Goal: Find specific page/section: Find specific page/section

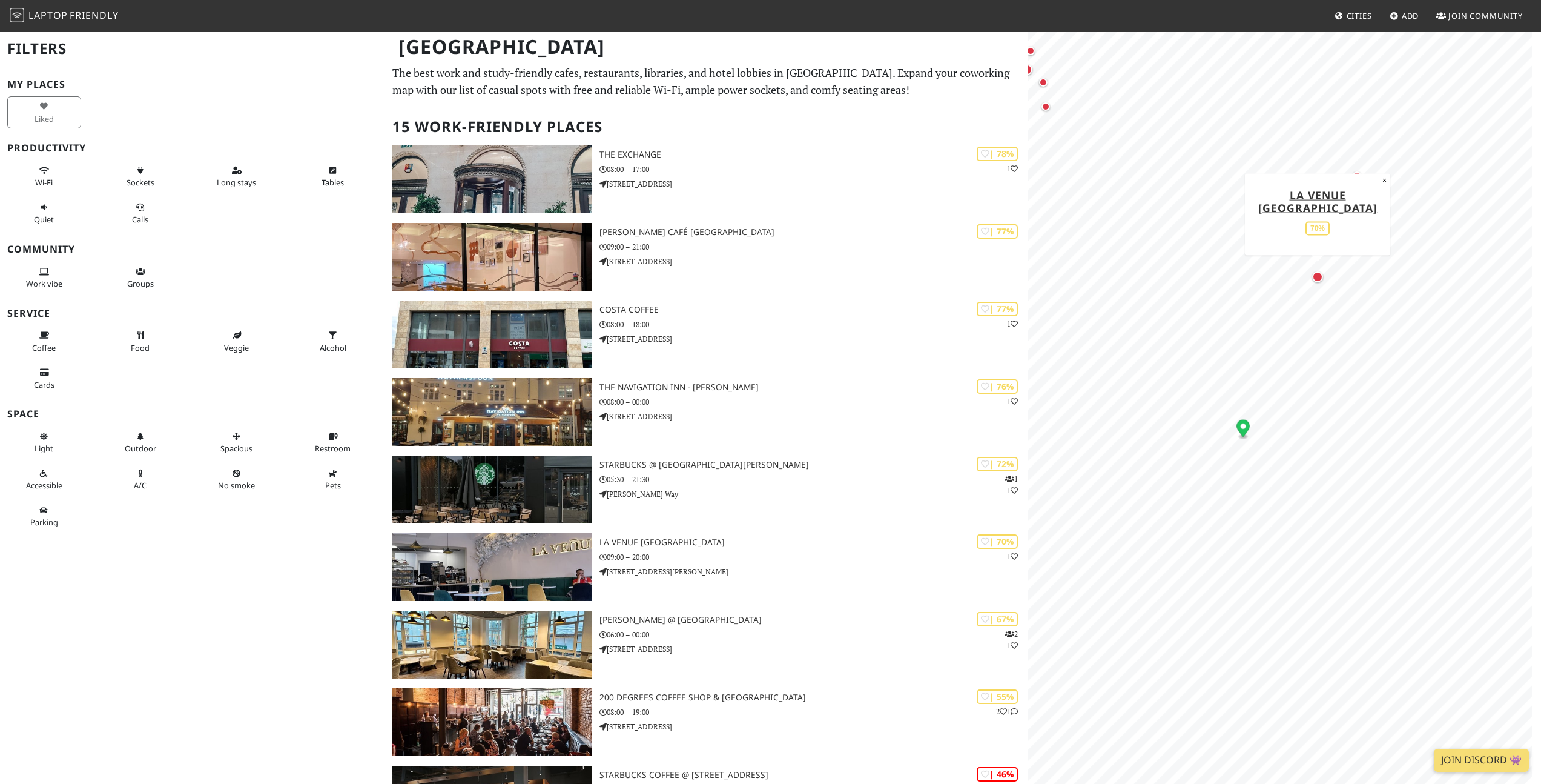
click at [1318, 276] on div "Map marker" at bounding box center [1318, 277] width 11 height 11
click at [1340, 429] on div "Map marker" at bounding box center [1335, 425] width 14 height 14
click at [1213, 196] on div "Map marker" at bounding box center [1217, 195] width 11 height 11
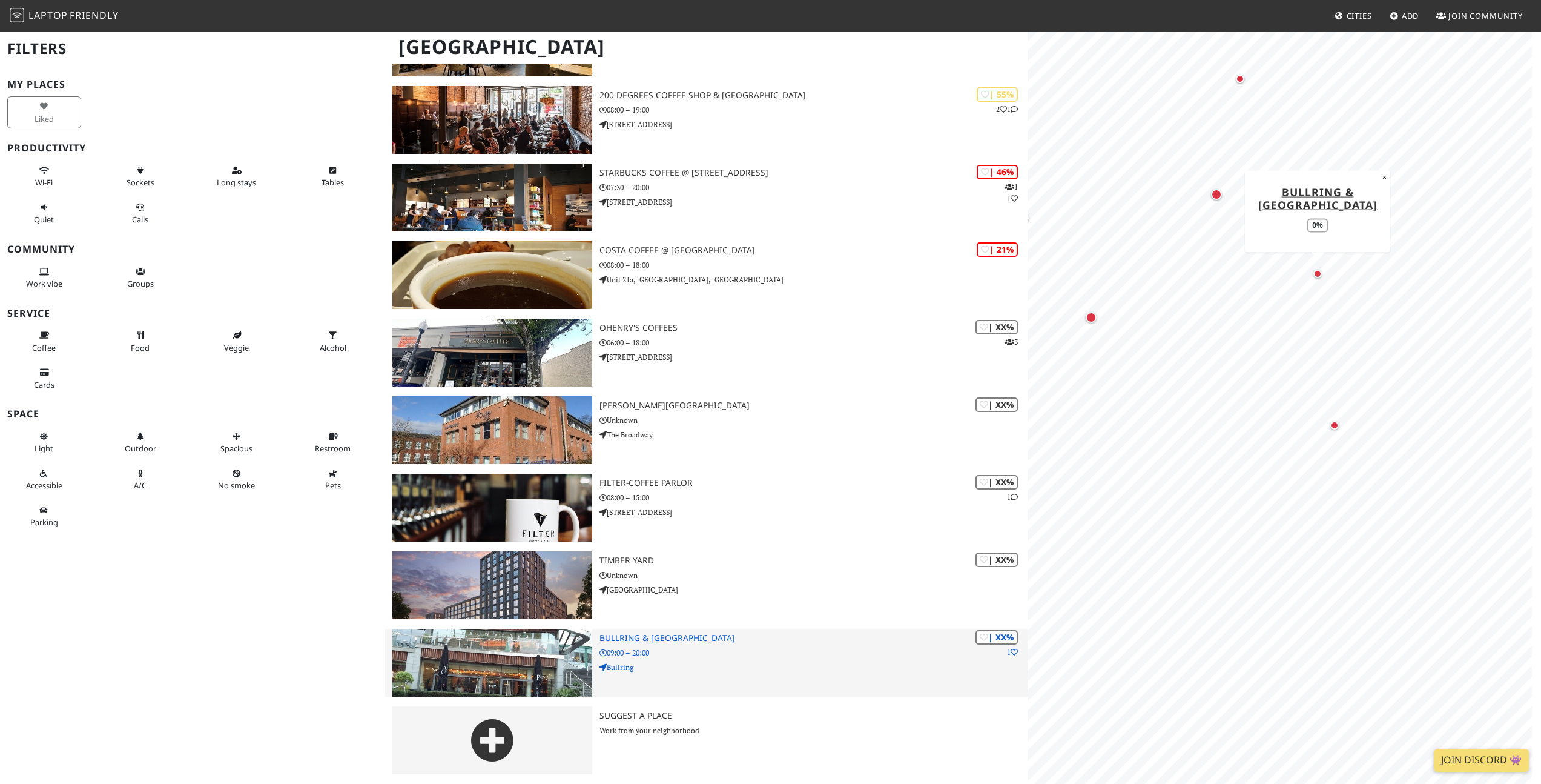
click at [707, 669] on p "Bullring" at bounding box center [813, 667] width 428 height 11
